Goal: Book appointment/travel/reservation

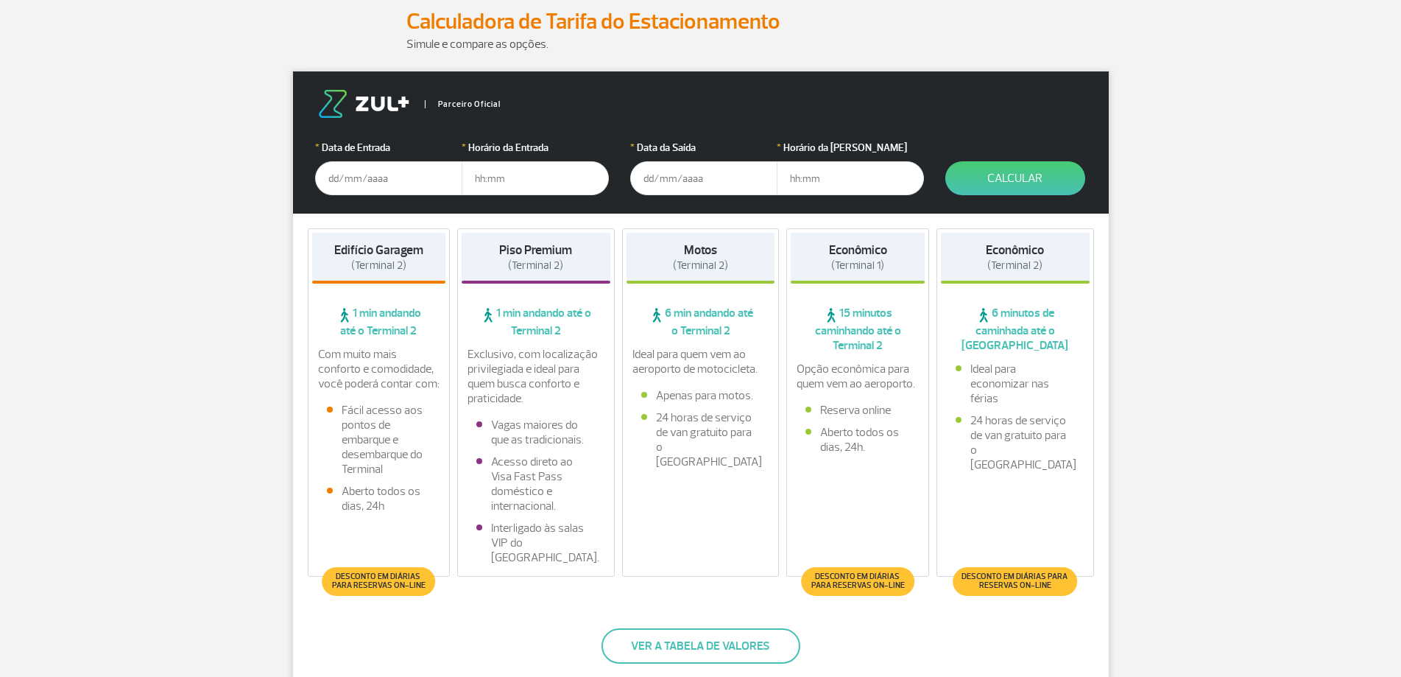
scroll to position [225, 0]
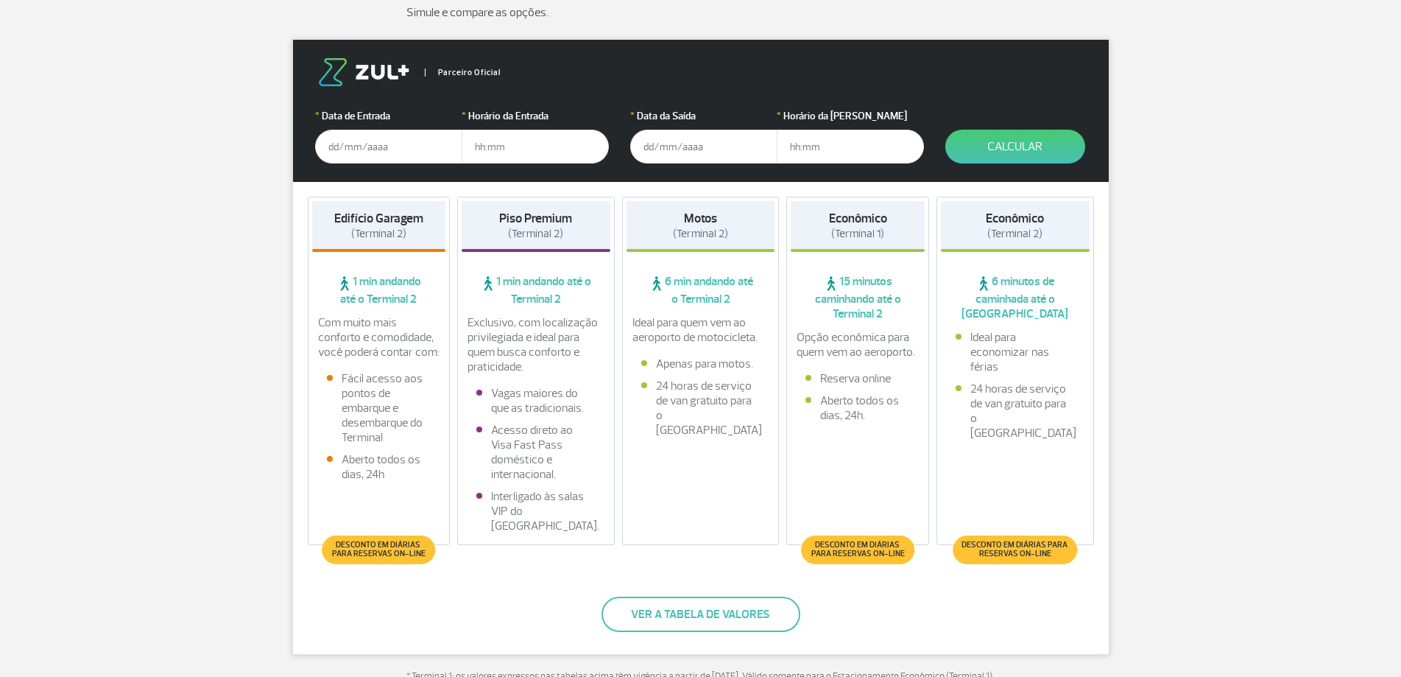
click at [367, 150] on input "text" at bounding box center [388, 147] width 147 height 34
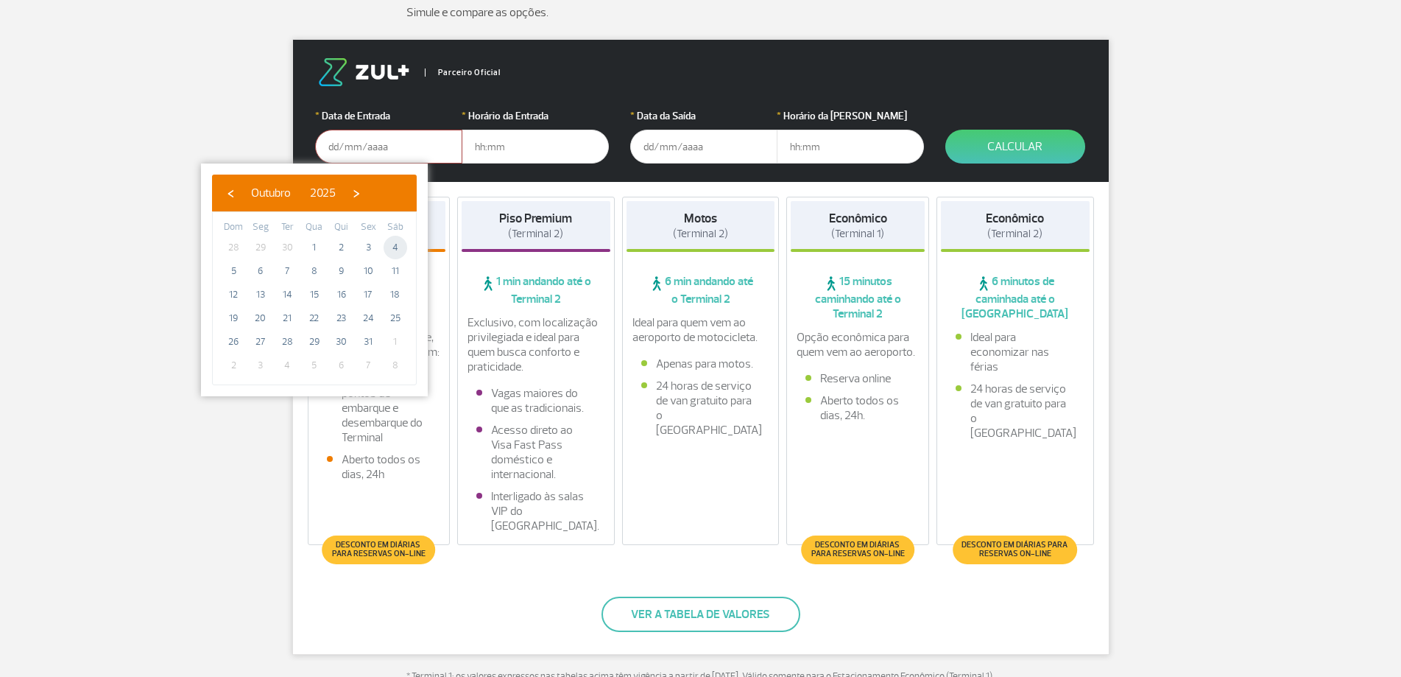
click at [394, 250] on span "4" at bounding box center [396, 248] width 24 height 24
type input "[DATE]"
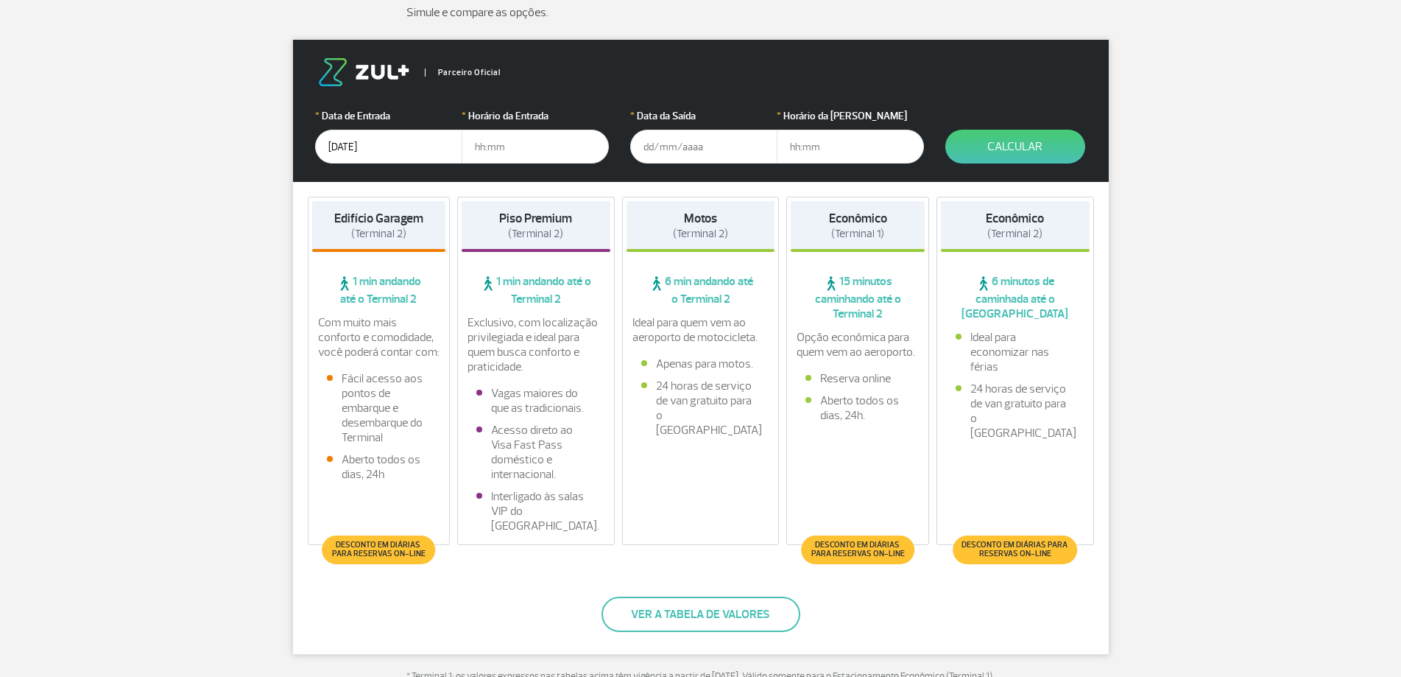
click at [511, 150] on input "text" at bounding box center [535, 147] width 147 height 34
type input "12:20"
click at [717, 145] on input "text" at bounding box center [703, 147] width 147 height 34
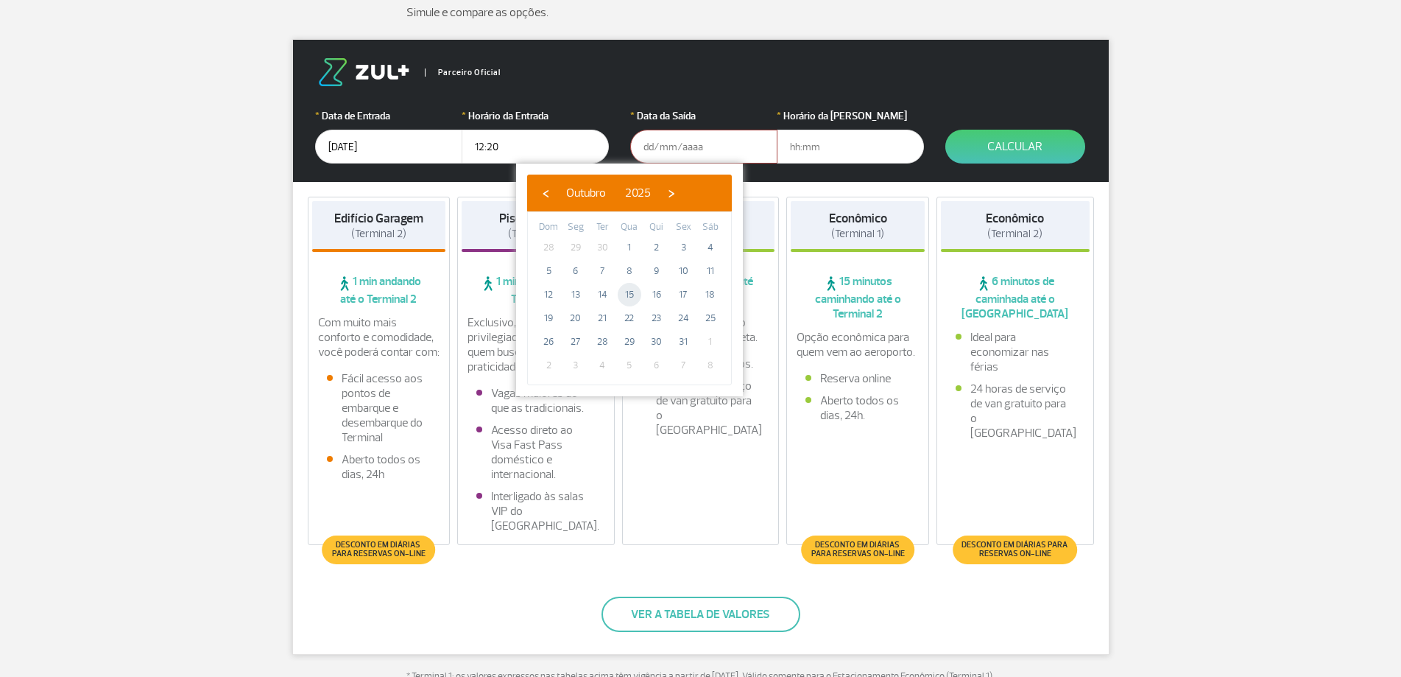
click at [634, 299] on span "15" at bounding box center [630, 295] width 24 height 24
type input "[DATE]"
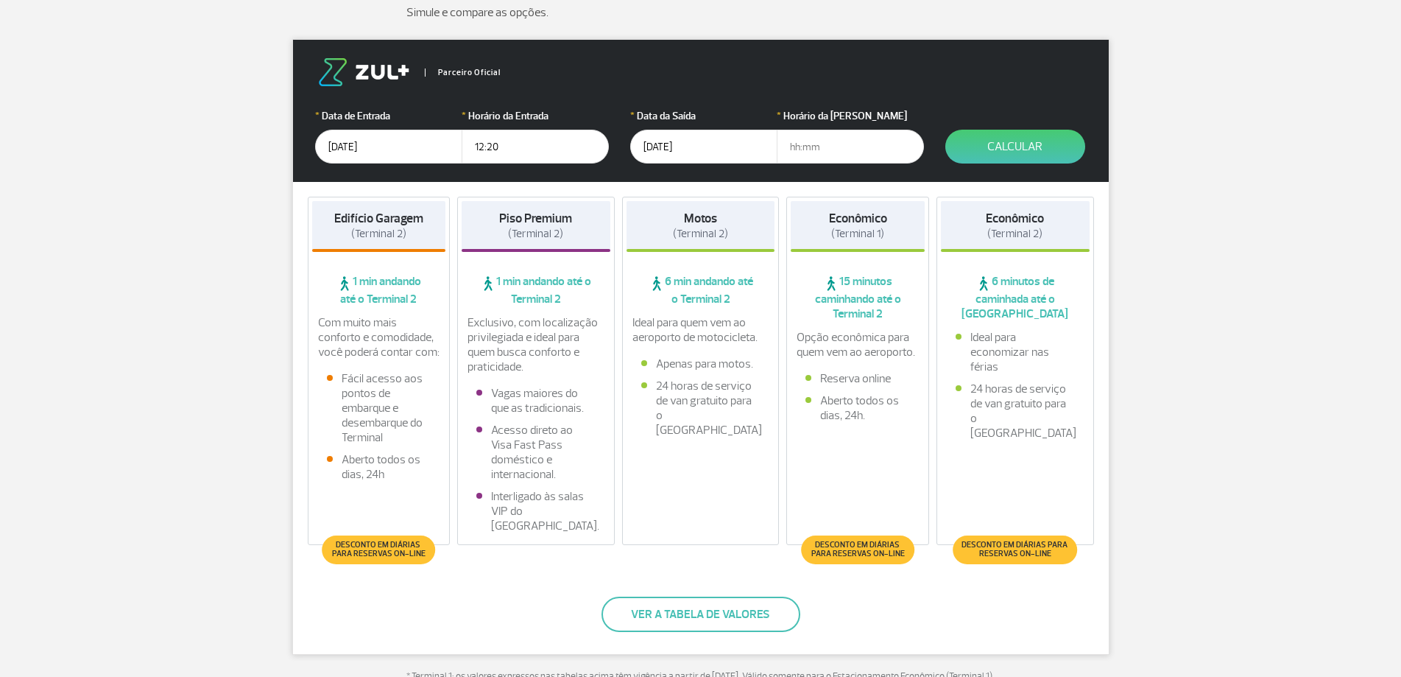
click at [850, 158] on input "text" at bounding box center [850, 147] width 147 height 34
type input "06:00"
click at [992, 161] on button "Calcular" at bounding box center [1015, 147] width 140 height 34
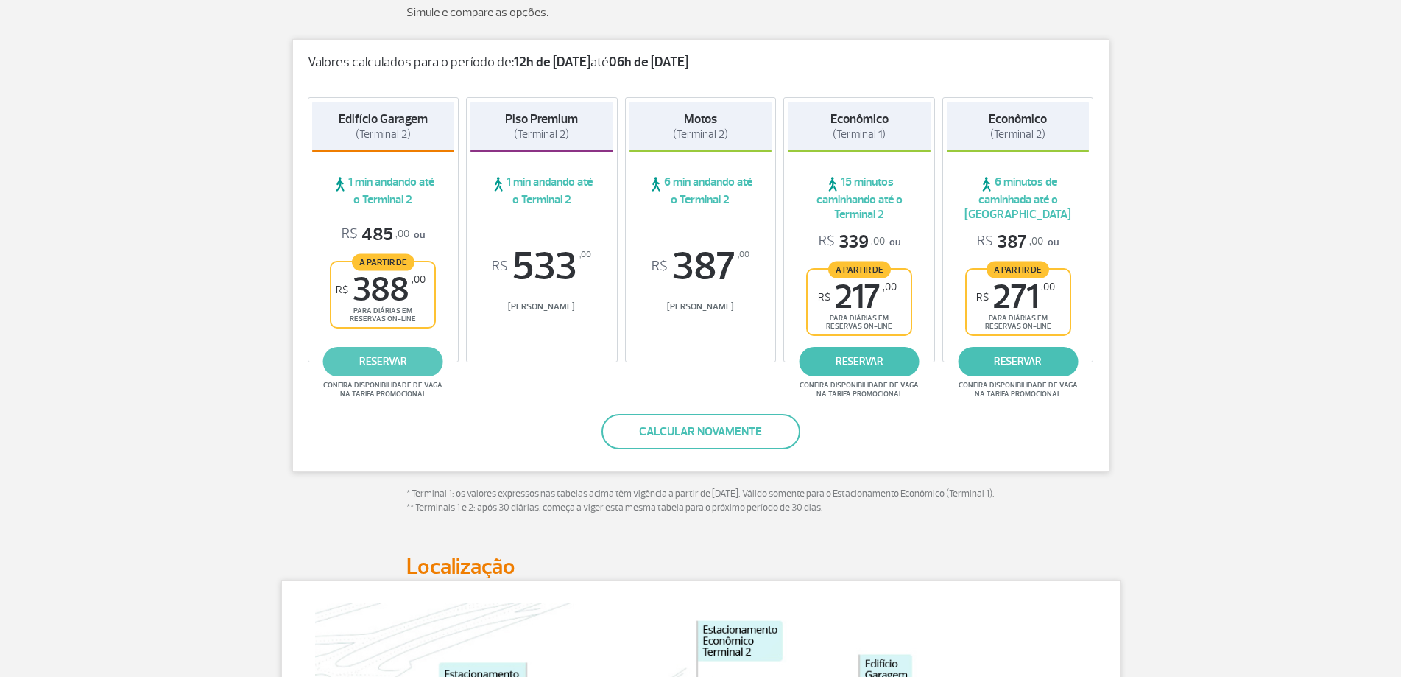
click at [350, 369] on link "reservar" at bounding box center [383, 361] width 120 height 29
